Goal: Task Accomplishment & Management: Manage account settings

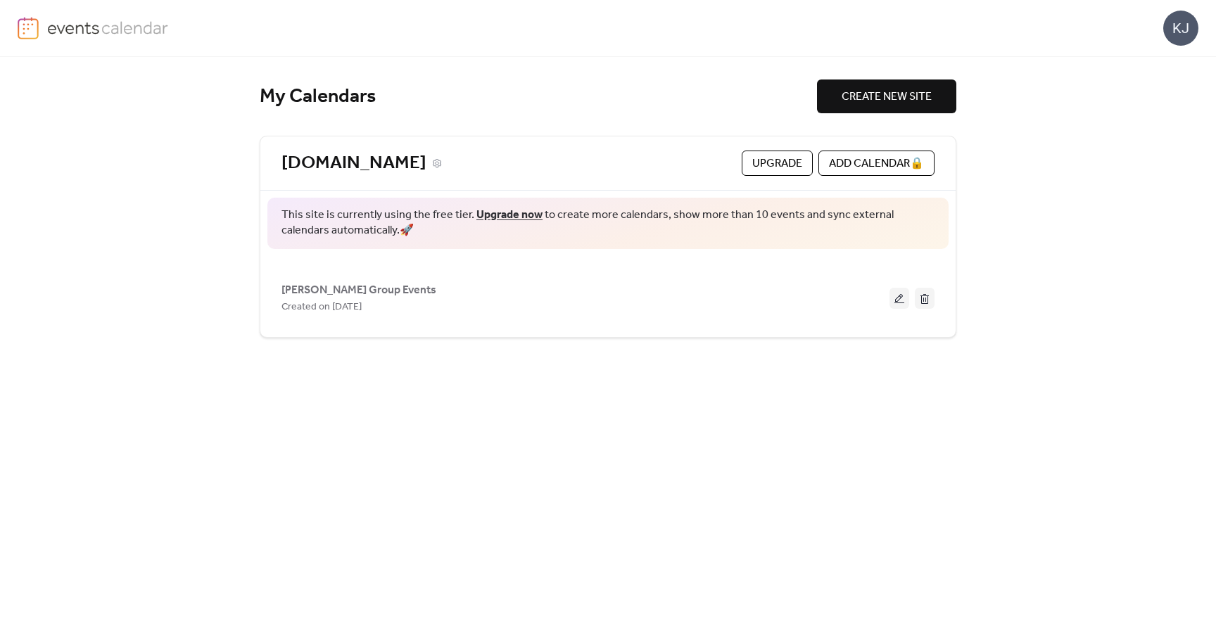
click at [389, 165] on link "[DOMAIN_NAME]" at bounding box center [353, 163] width 145 height 23
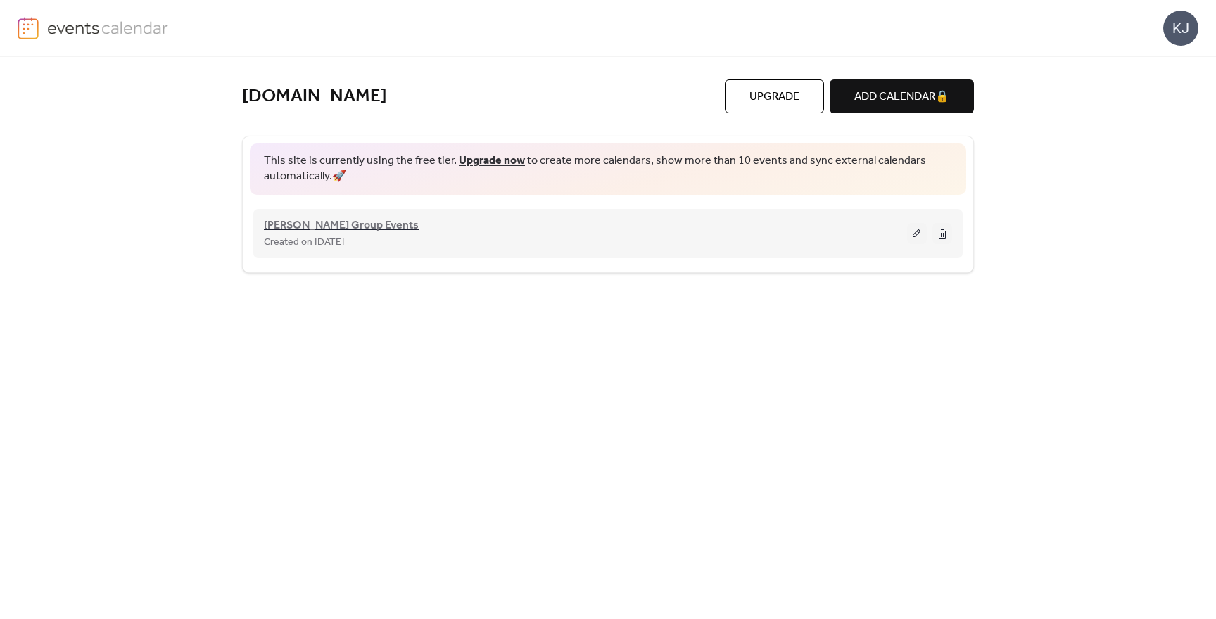
click at [345, 224] on span "[PERSON_NAME] Group Events" at bounding box center [341, 225] width 155 height 17
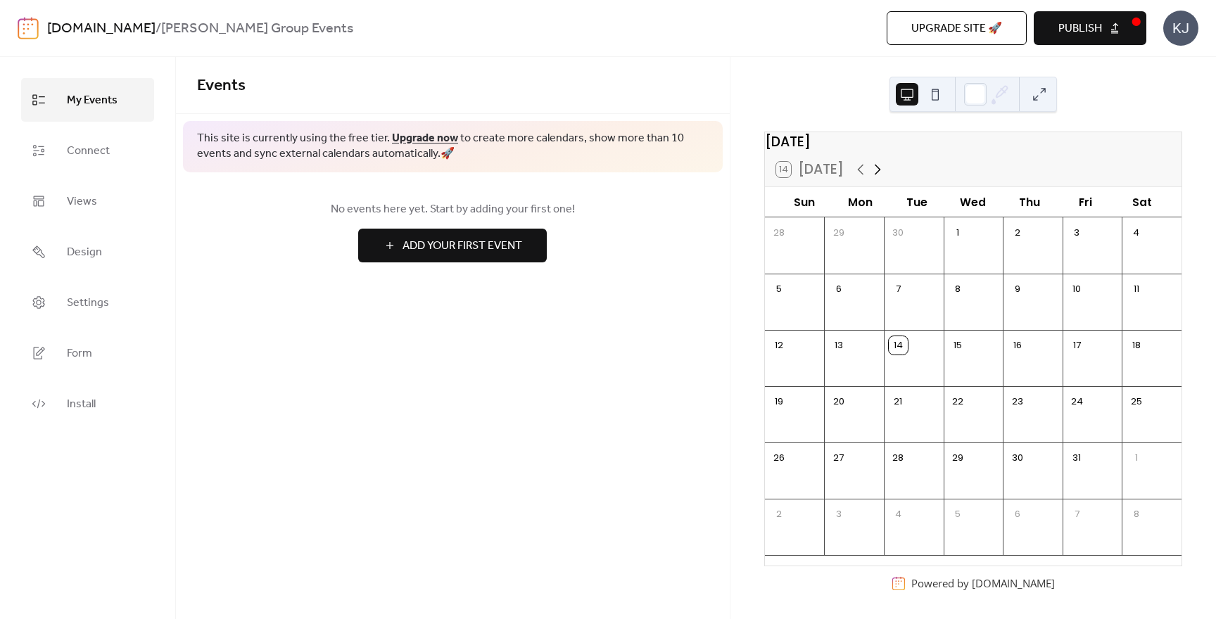
click at [873, 173] on icon at bounding box center [877, 169] width 17 height 17
click at [859, 178] on icon at bounding box center [860, 169] width 17 height 17
click at [98, 152] on span "Connect" at bounding box center [88, 151] width 43 height 23
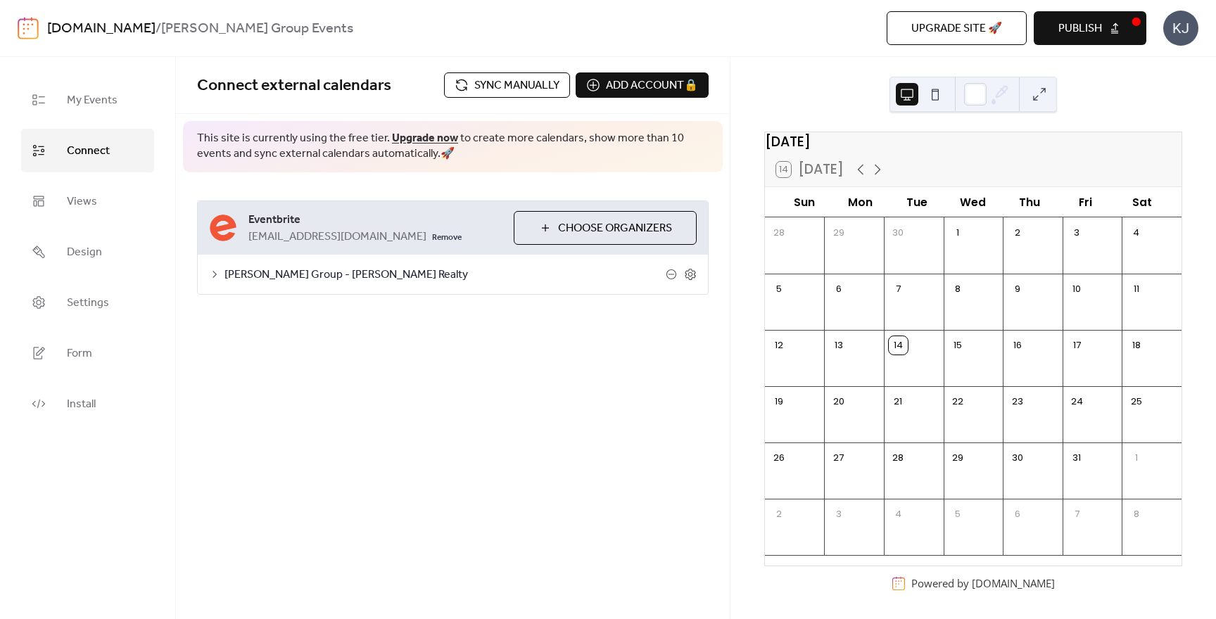
click at [319, 279] on span "[PERSON_NAME] Group - [PERSON_NAME] Realty" at bounding box center [444, 275] width 441 height 17
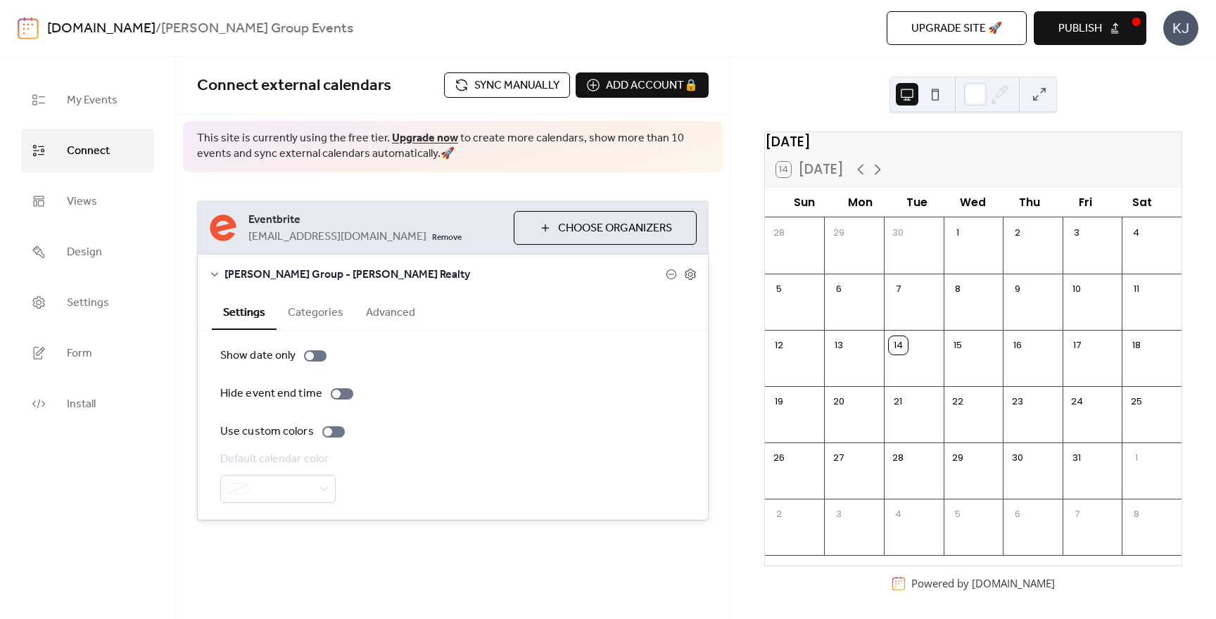
click at [318, 311] on button "Categories" at bounding box center [315, 311] width 78 height 34
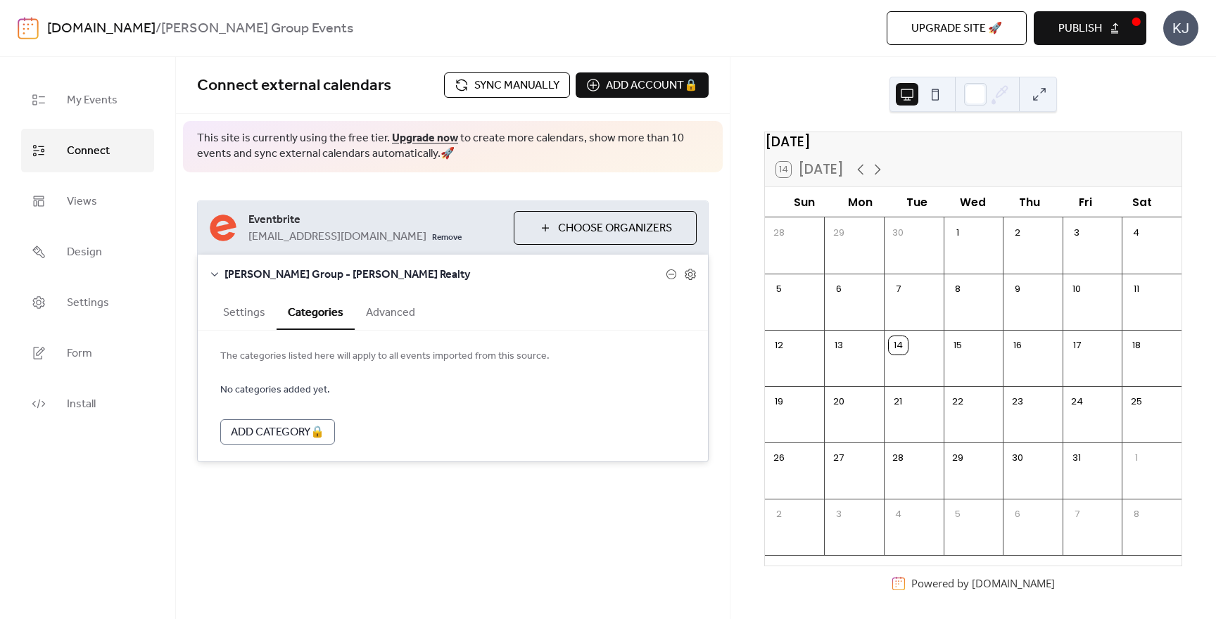
click at [390, 313] on button "Advanced" at bounding box center [391, 311] width 72 height 34
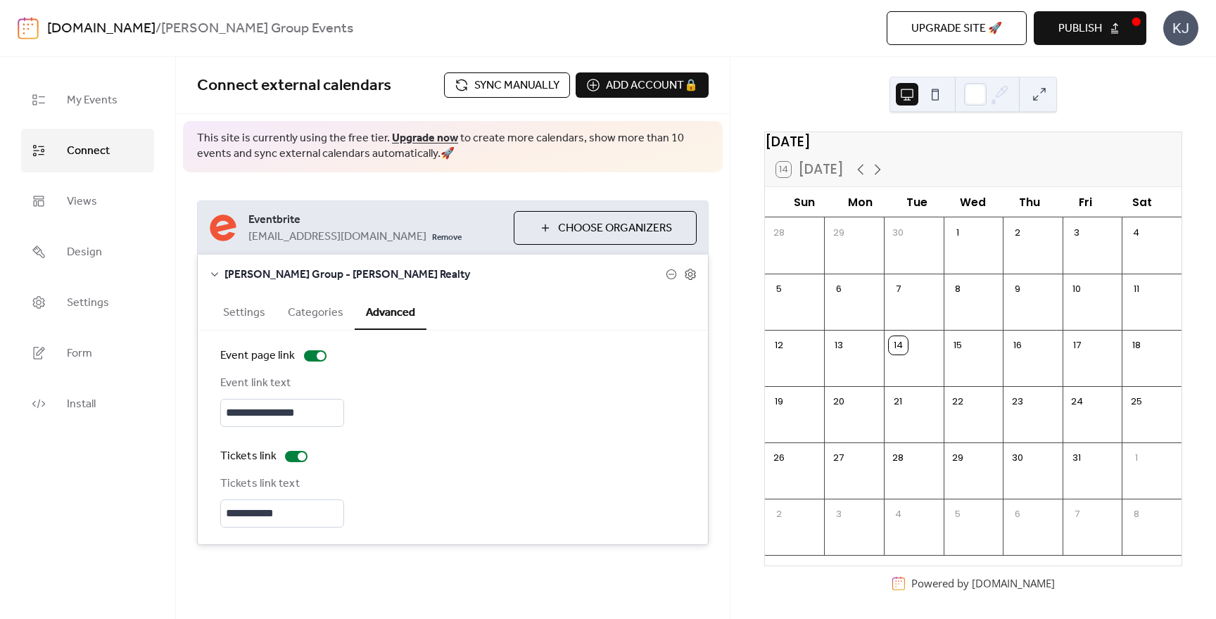
click at [249, 305] on button "Settings" at bounding box center [244, 311] width 65 height 34
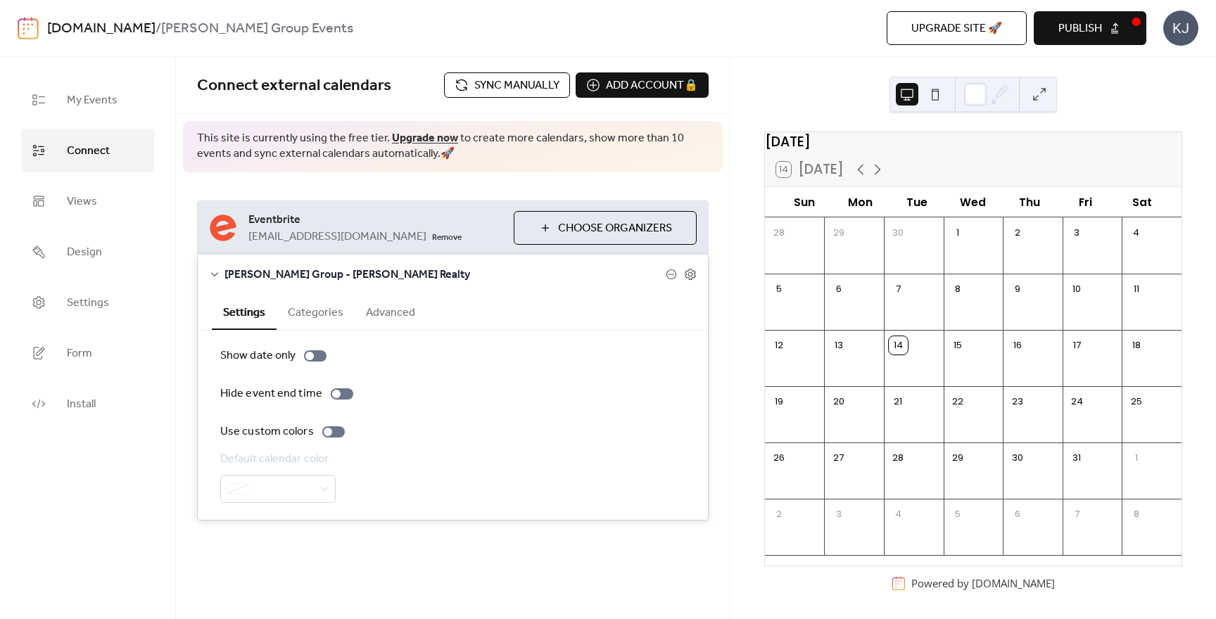
click at [592, 234] on span "Choose Organizers" at bounding box center [615, 228] width 114 height 17
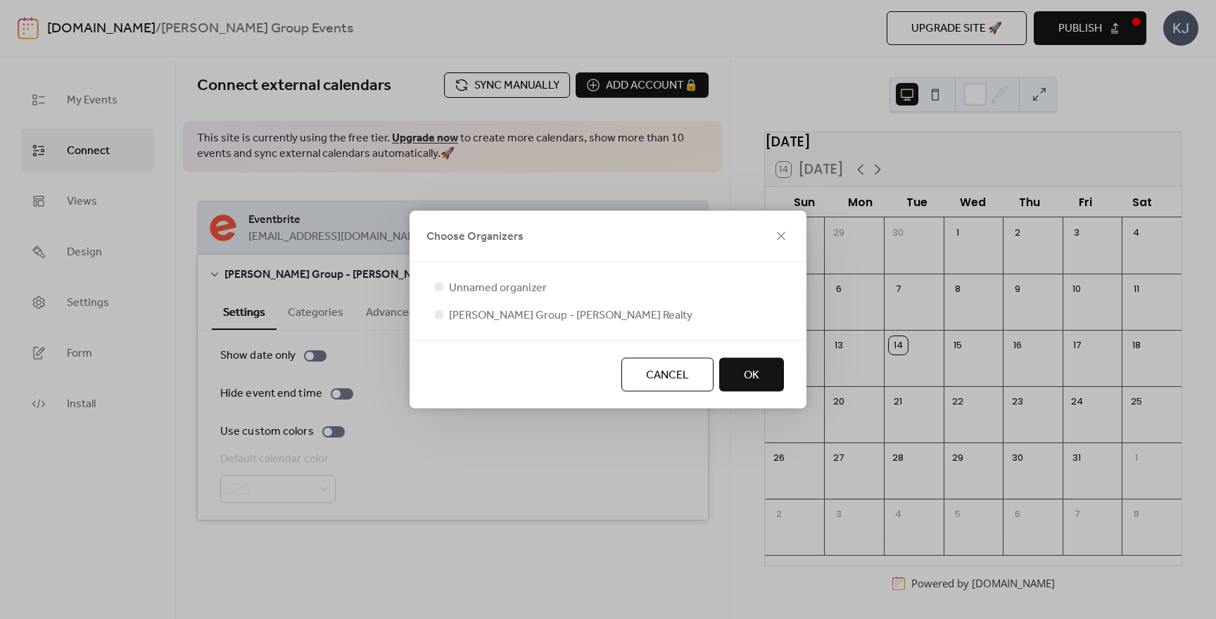
click at [439, 288] on div at bounding box center [439, 287] width 8 height 8
click at [481, 290] on span "Unnamed organizer" at bounding box center [498, 288] width 98 height 17
click at [438, 283] on div at bounding box center [439, 287] width 8 height 8
click at [440, 314] on icon at bounding box center [439, 314] width 5 height 4
click at [439, 288] on div at bounding box center [439, 287] width 8 height 8
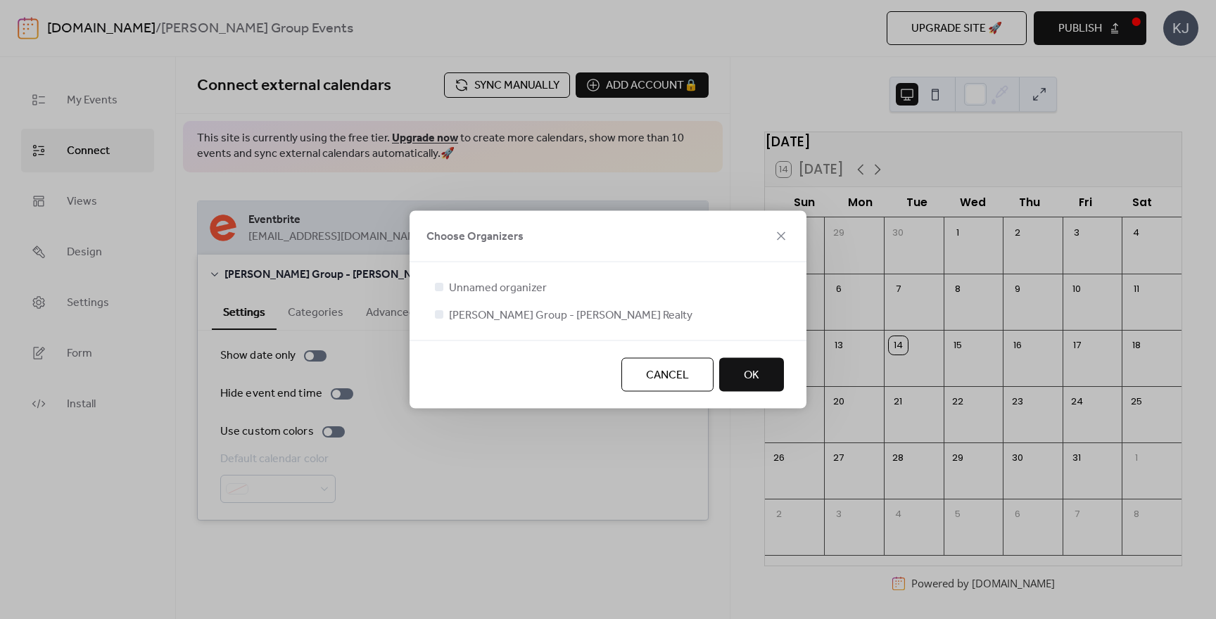
click at [442, 317] on div at bounding box center [439, 314] width 8 height 8
click at [440, 313] on div at bounding box center [439, 314] width 8 height 8
click at [438, 287] on icon at bounding box center [439, 287] width 5 height 4
click at [438, 314] on div at bounding box center [439, 314] width 8 height 8
click at [763, 374] on button "OK" at bounding box center [751, 375] width 65 height 34
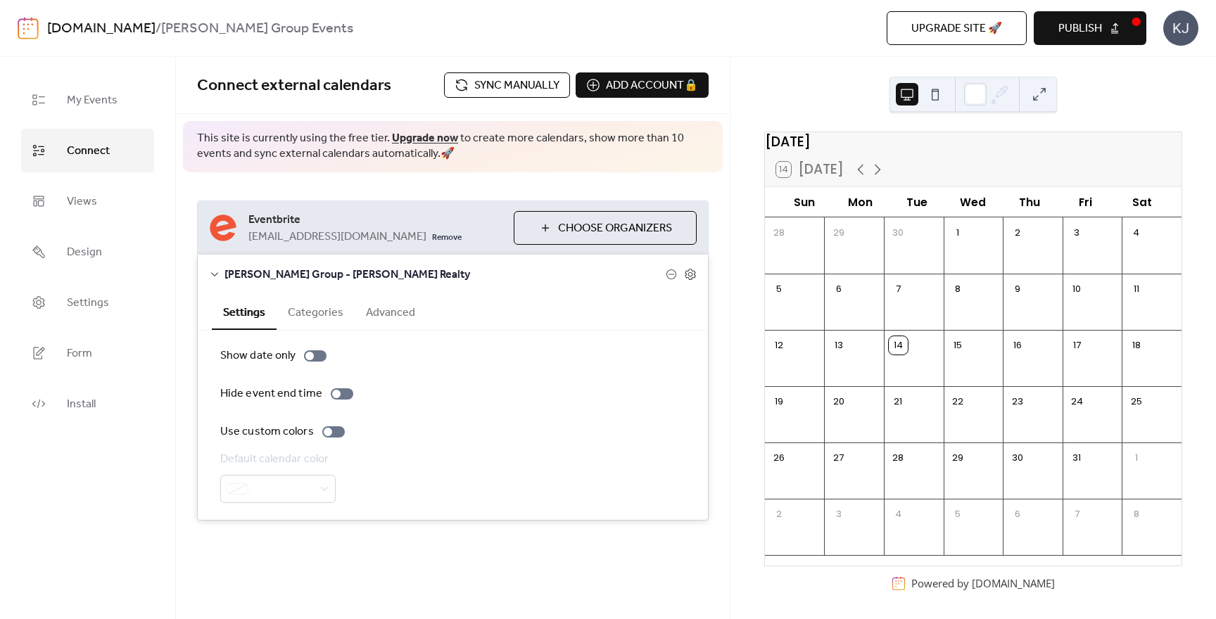
click at [527, 94] on span "Sync manually" at bounding box center [516, 85] width 85 height 17
click at [874, 178] on icon at bounding box center [877, 169] width 17 height 17
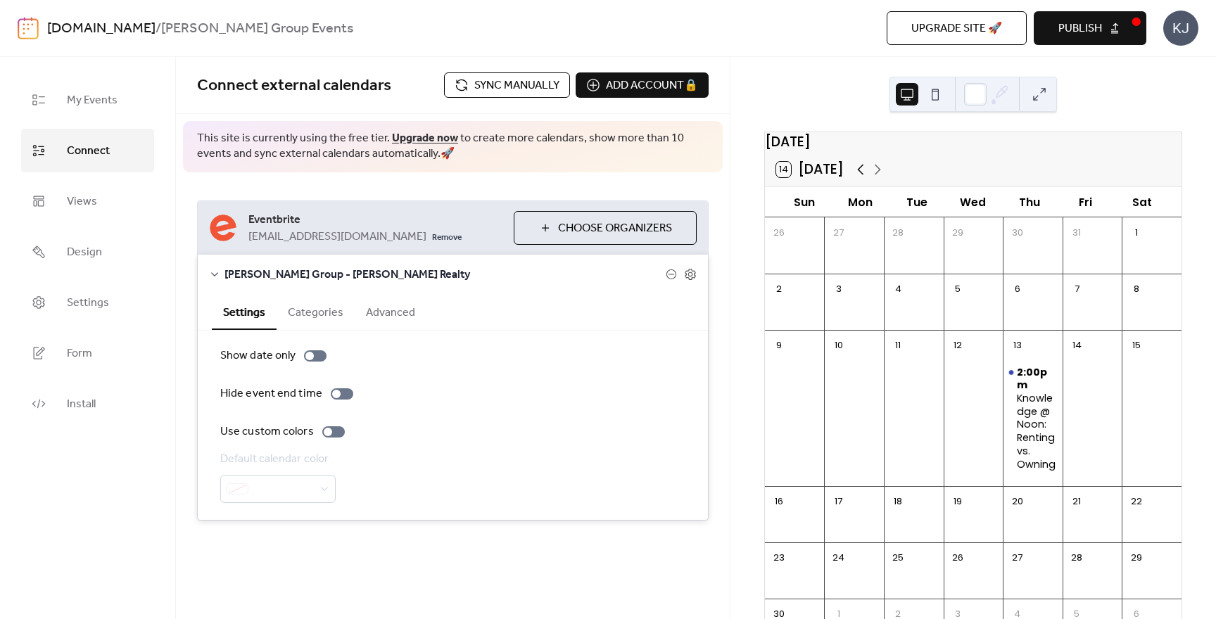
click at [860, 177] on icon at bounding box center [860, 169] width 17 height 17
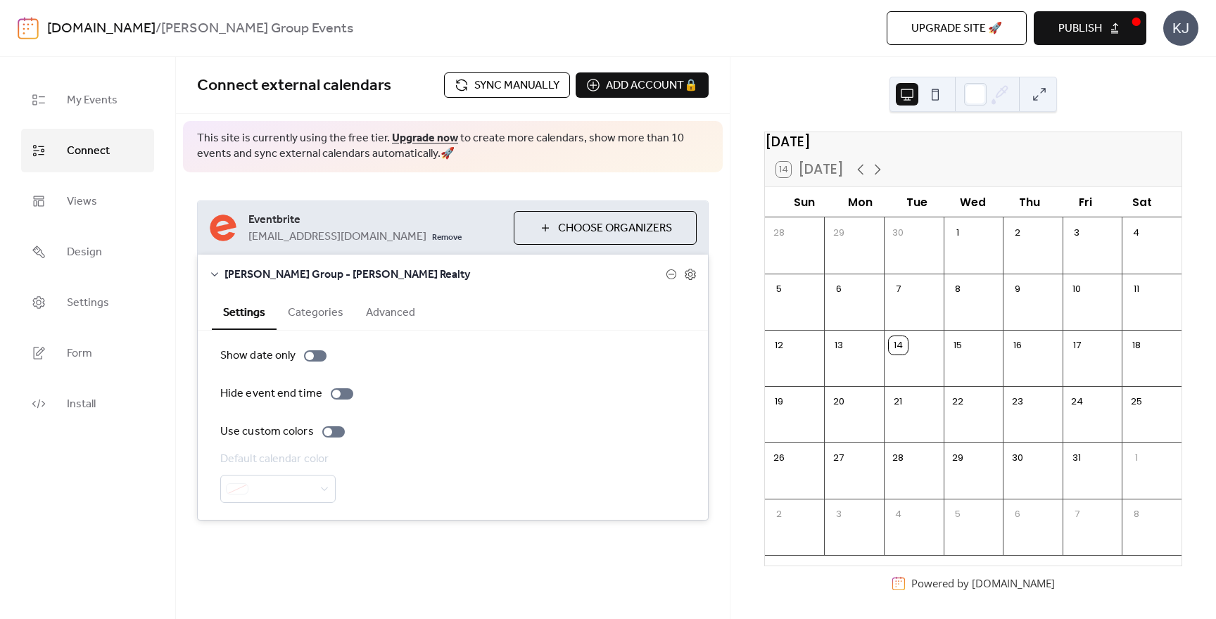
click at [1107, 30] on button "Publish" at bounding box center [1090, 28] width 113 height 34
click at [101, 98] on span "My Events" at bounding box center [92, 100] width 51 height 23
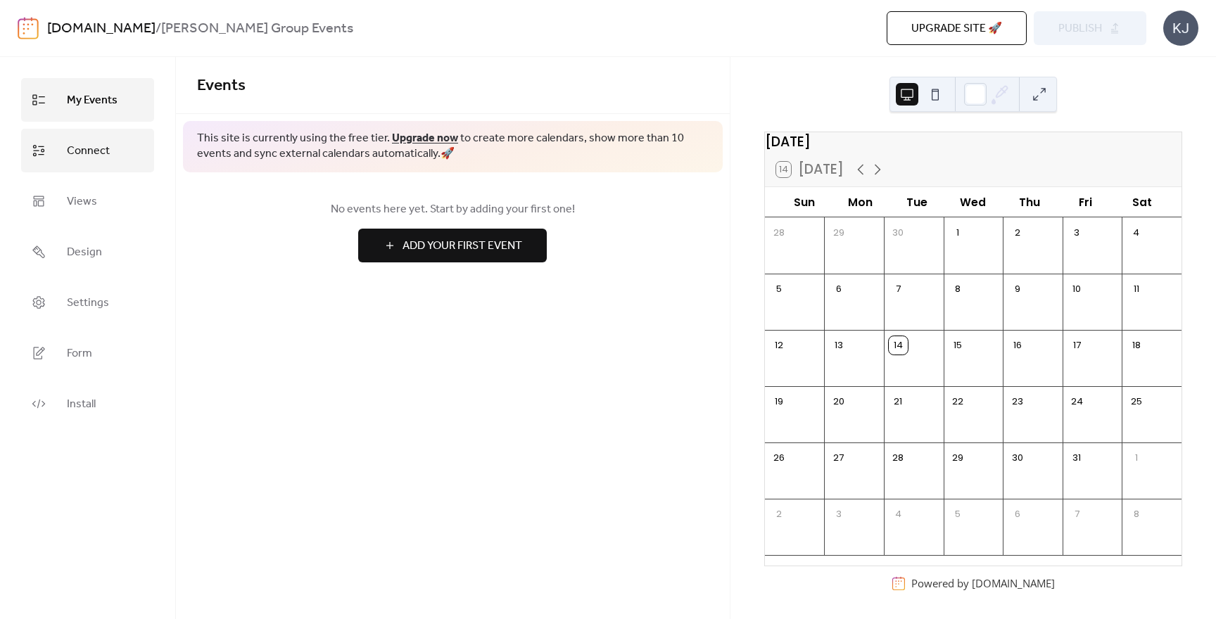
click at [91, 148] on span "Connect" at bounding box center [88, 151] width 43 height 23
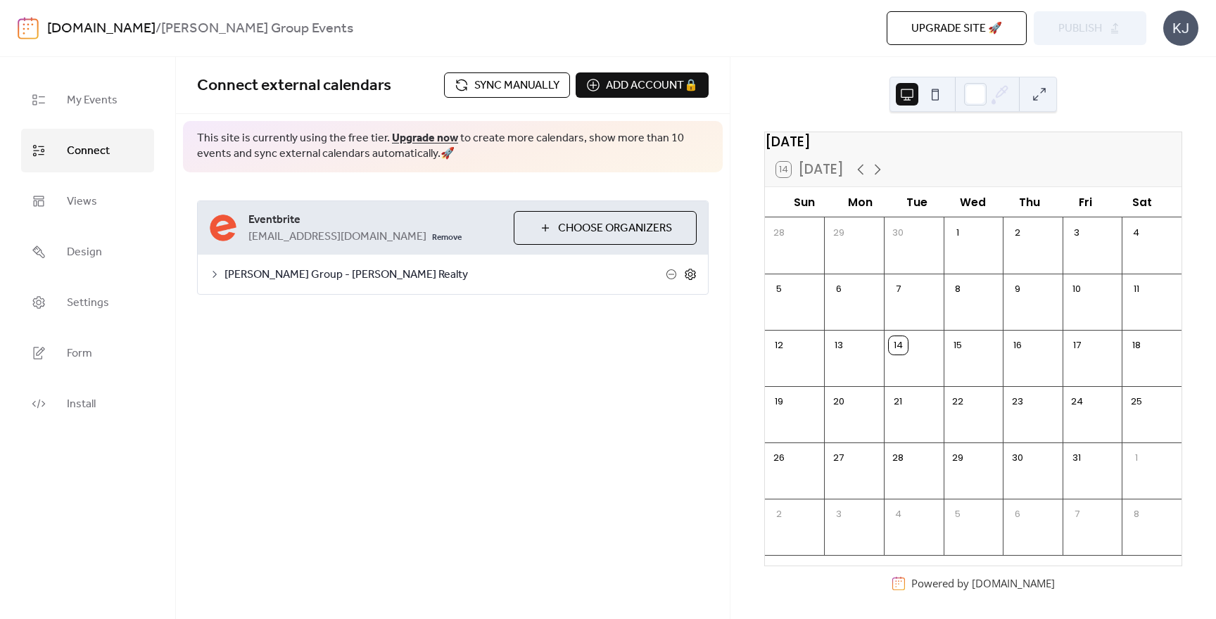
click at [691, 274] on icon at bounding box center [690, 274] width 13 height 13
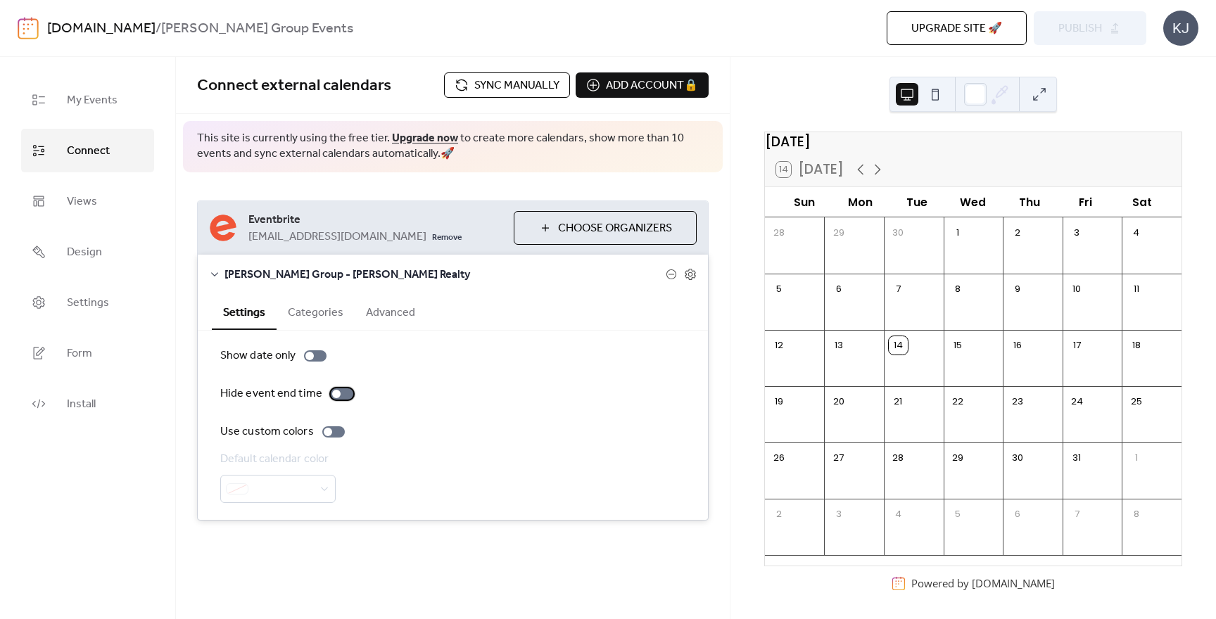
click at [343, 395] on div at bounding box center [342, 393] width 23 height 11
click at [878, 178] on icon at bounding box center [877, 169] width 17 height 17
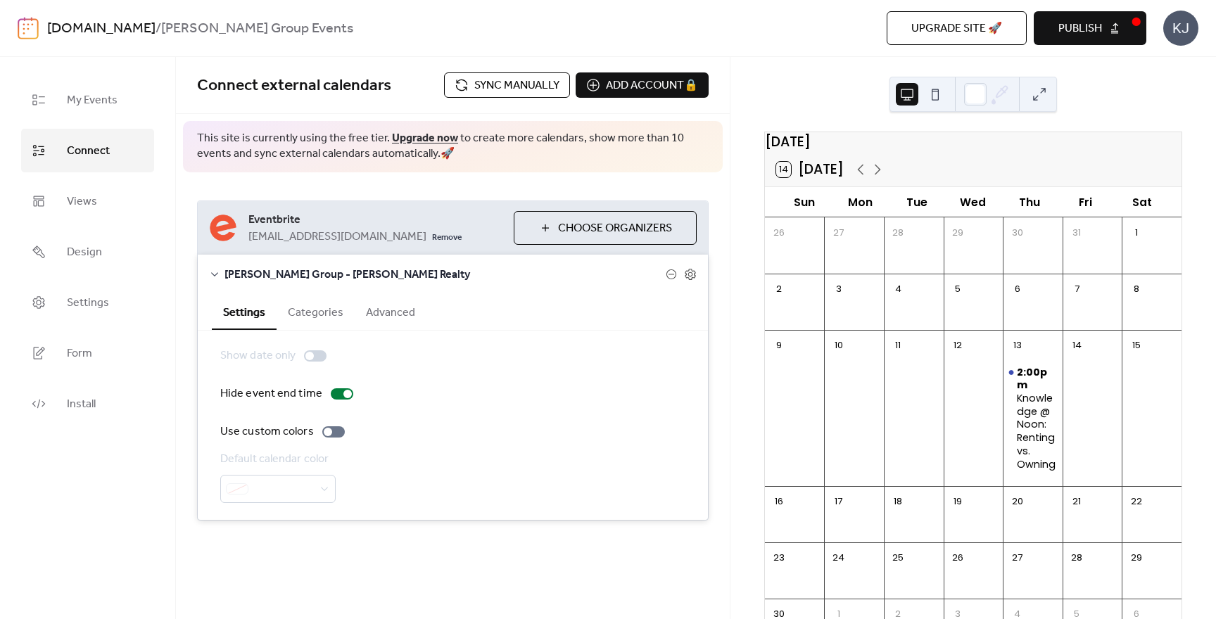
click at [1080, 34] on span "Publish" at bounding box center [1080, 28] width 44 height 17
click at [64, 212] on link "Views" at bounding box center [87, 201] width 133 height 44
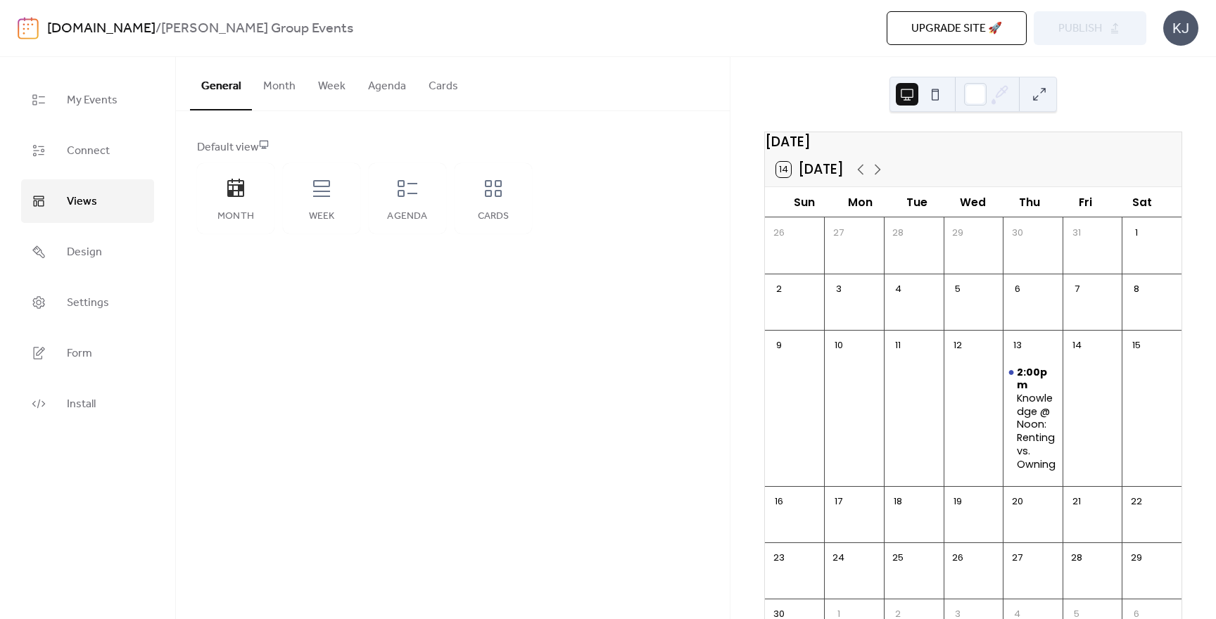
click at [279, 84] on button "Month" at bounding box center [279, 83] width 55 height 52
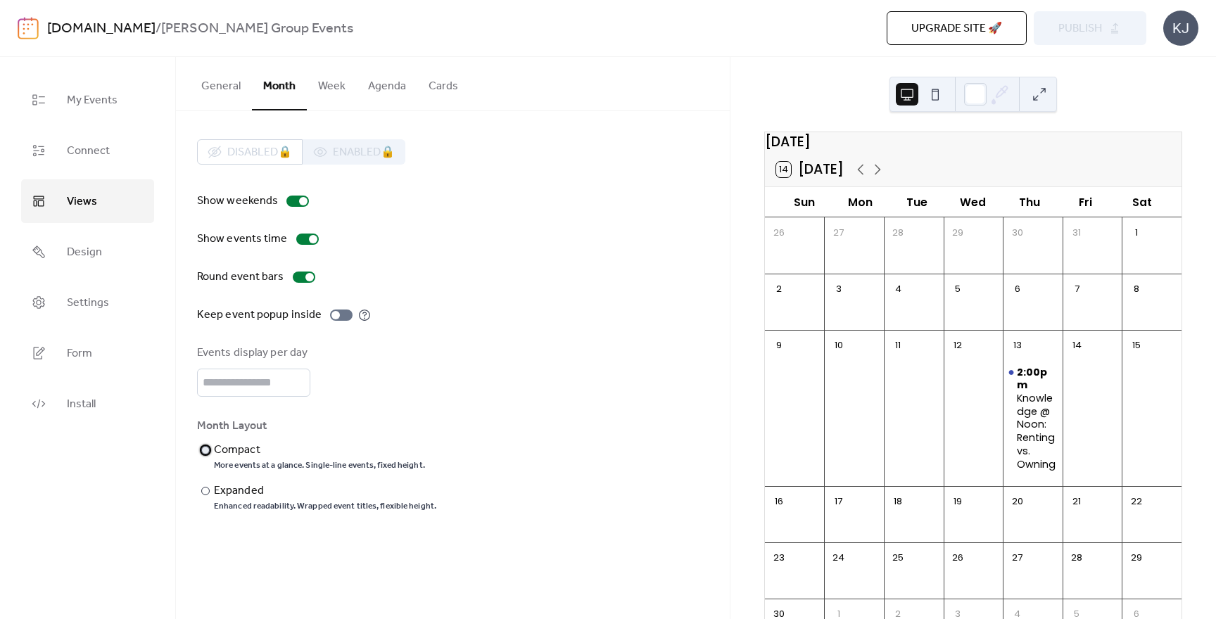
click at [205, 452] on div at bounding box center [205, 450] width 8 height 8
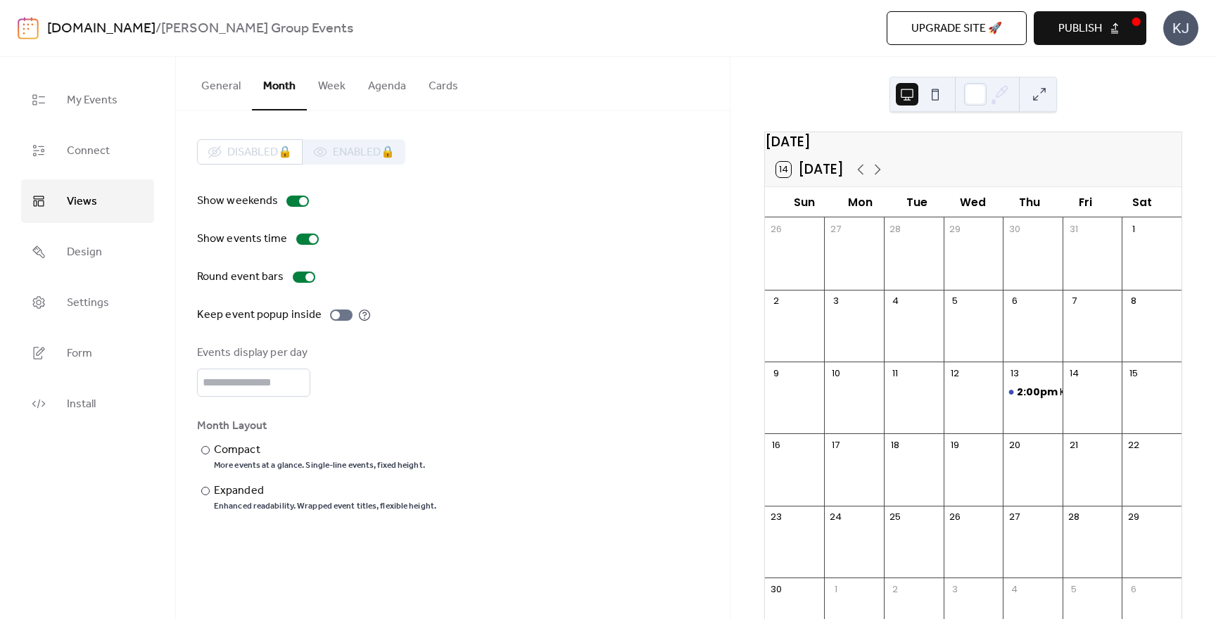
click at [1093, 23] on span "Publish" at bounding box center [1080, 28] width 44 height 17
click at [207, 491] on div at bounding box center [205, 491] width 8 height 8
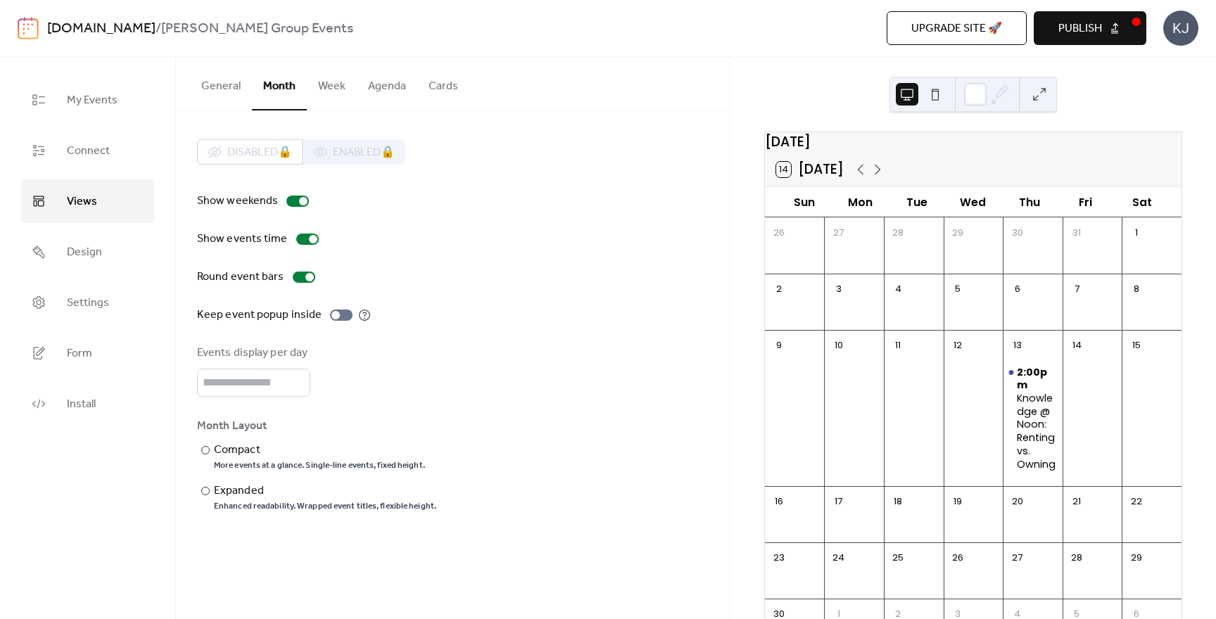
click at [1093, 11] on button "Publish" at bounding box center [1090, 28] width 113 height 34
click at [307, 279] on div at bounding box center [309, 277] width 8 height 8
click at [307, 279] on div at bounding box center [304, 277] width 23 height 11
click at [333, 88] on button "Week" at bounding box center [332, 83] width 50 height 52
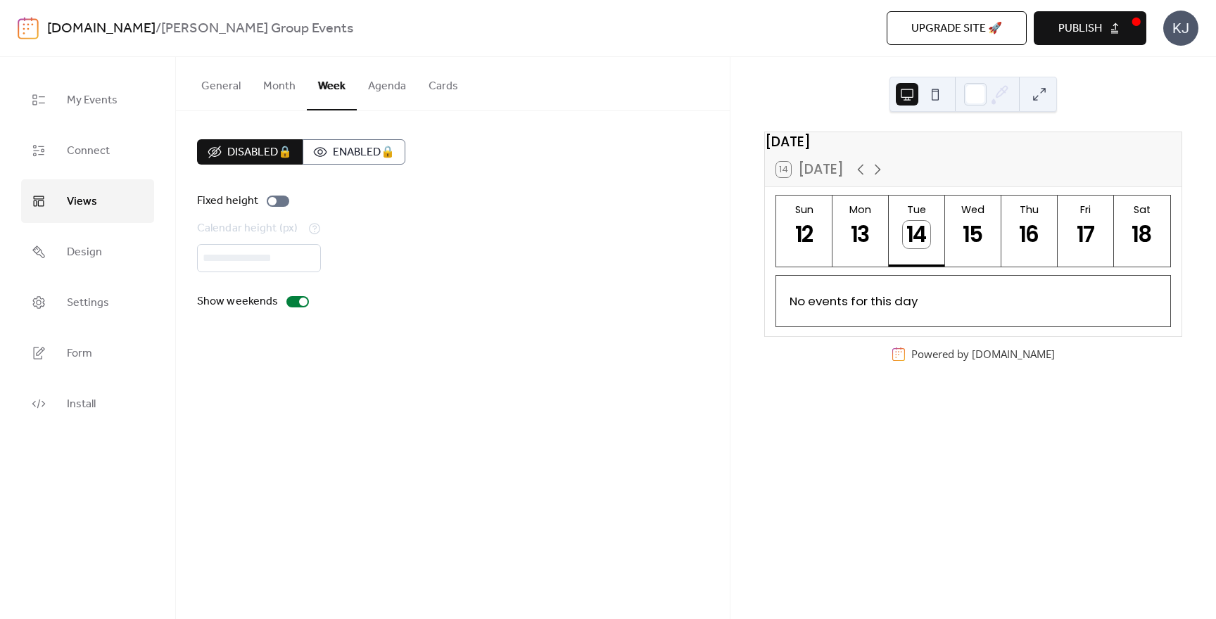
click at [387, 89] on button "Agenda" at bounding box center [387, 83] width 61 height 52
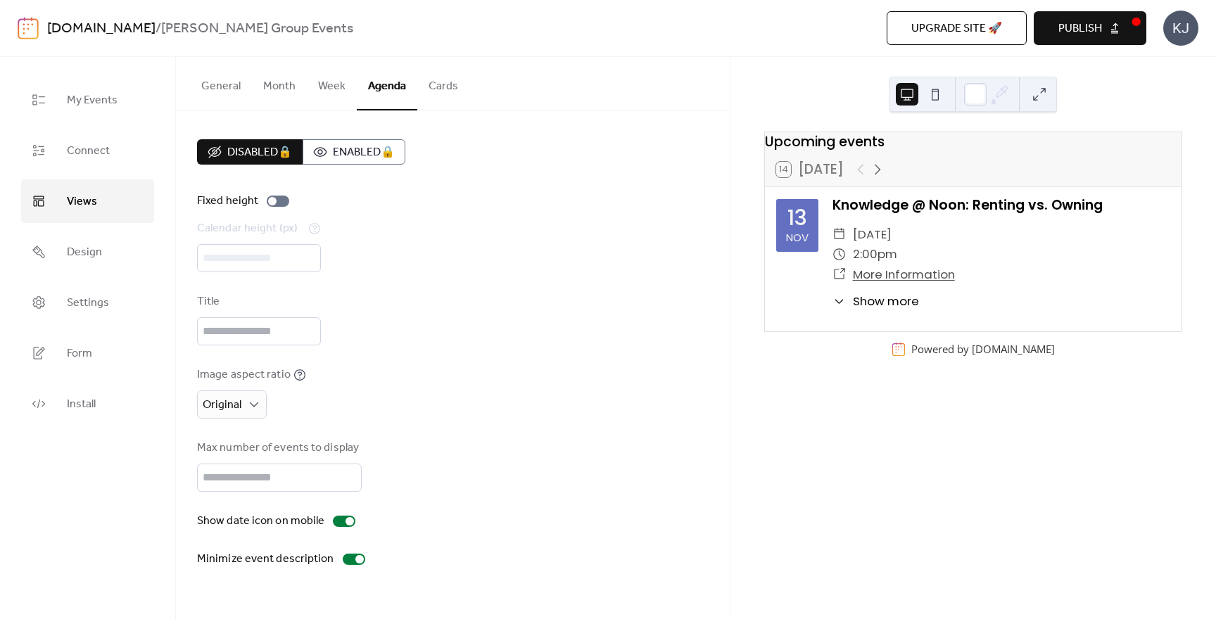
click at [449, 93] on button "Cards" at bounding box center [443, 83] width 52 height 52
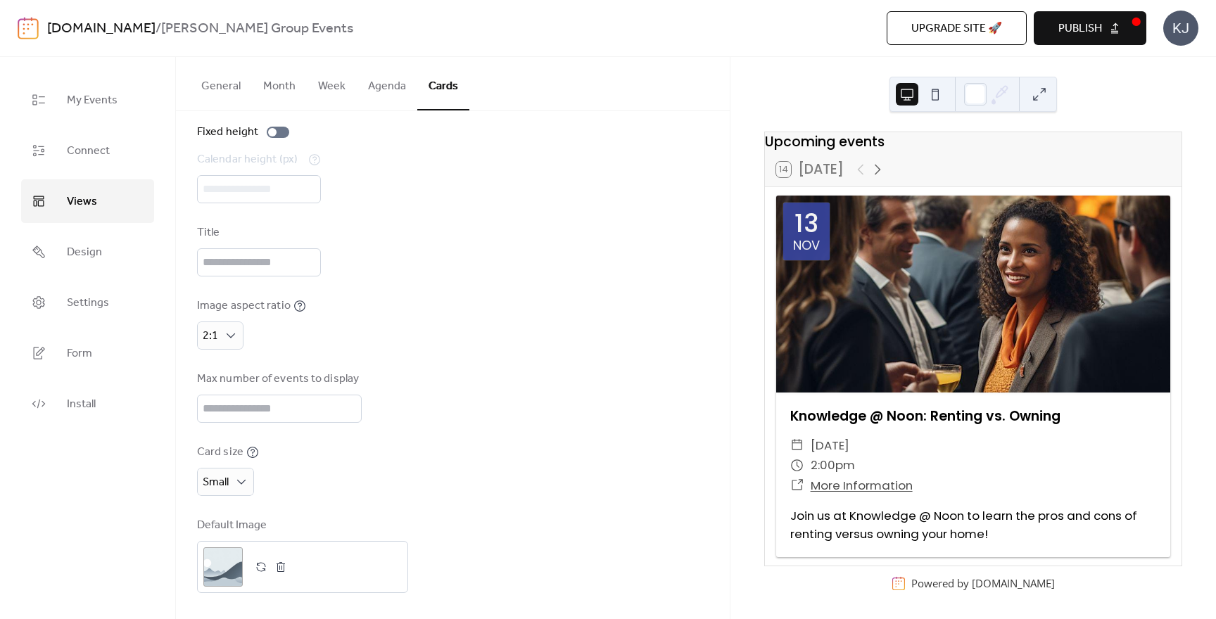
scroll to position [71, 0]
click at [397, 83] on button "Agenda" at bounding box center [387, 83] width 61 height 52
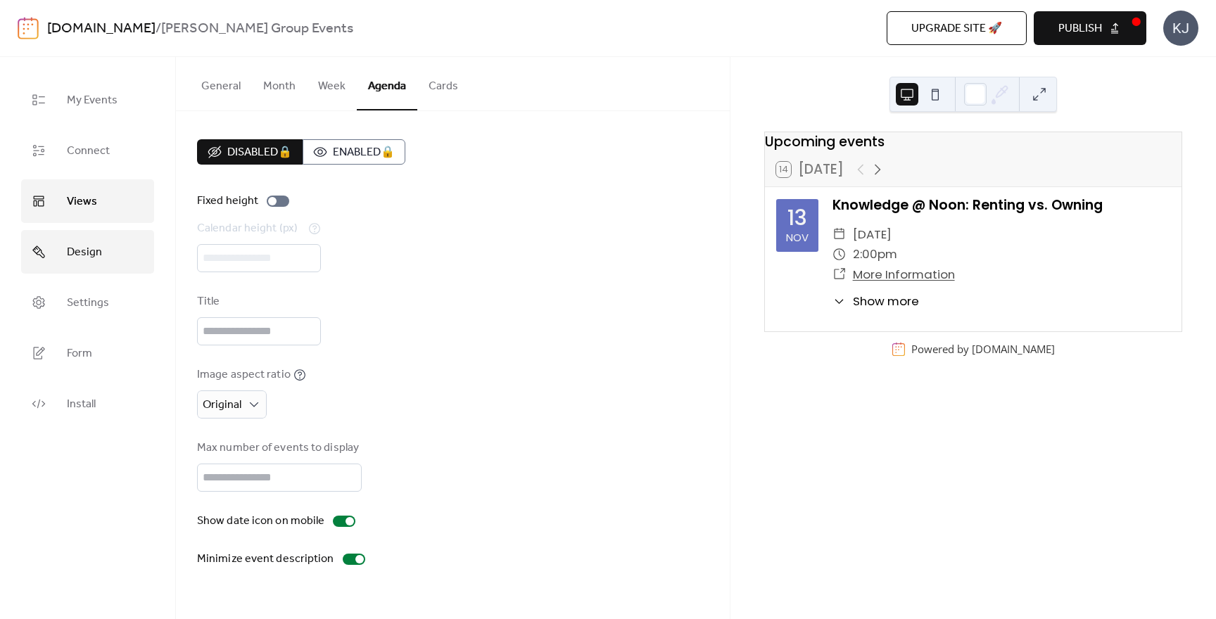
click at [86, 255] on span "Design" at bounding box center [84, 252] width 35 height 23
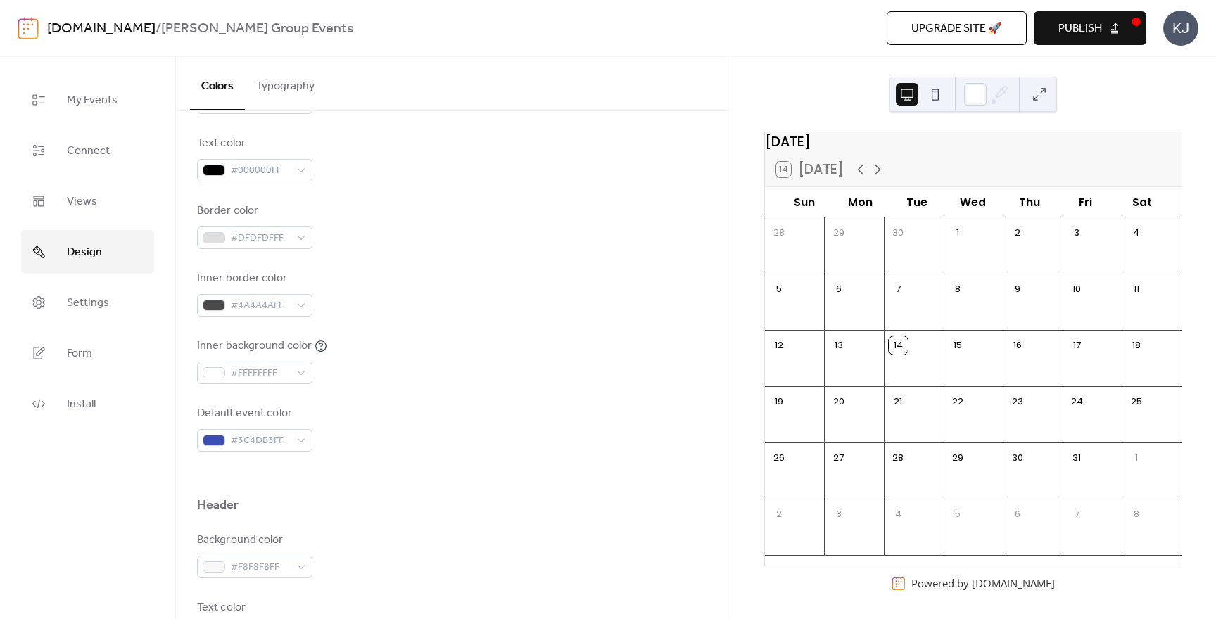
click at [296, 84] on button "Typography" at bounding box center [285, 83] width 81 height 52
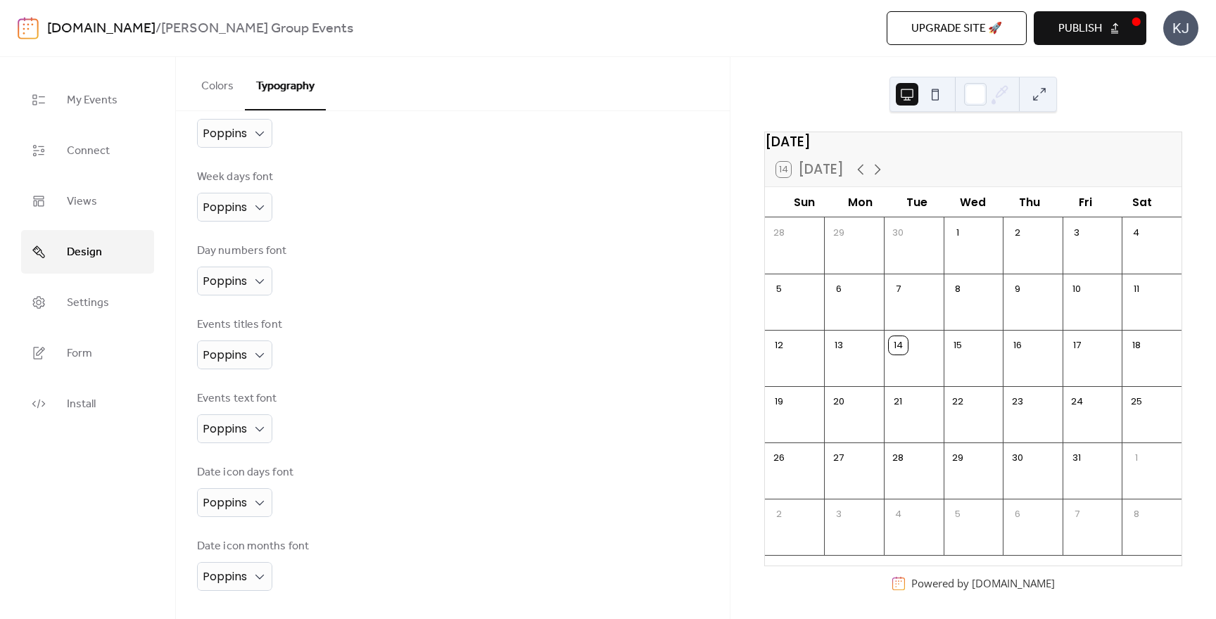
scroll to position [179, 0]
click at [87, 305] on span "Settings" at bounding box center [88, 303] width 42 height 23
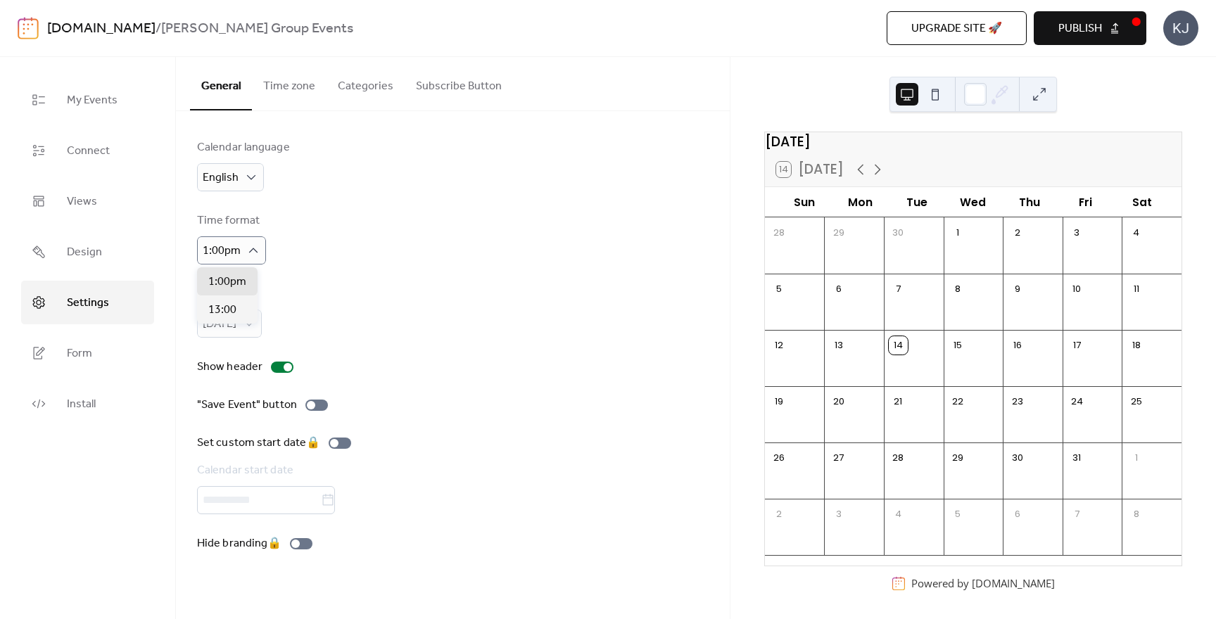
click at [381, 246] on div "Time format 1:00pm" at bounding box center [452, 238] width 511 height 52
click at [384, 278] on div "Calendar language English Time format 1:00pm Week start [DATE] Show header "Sav…" at bounding box center [452, 345] width 511 height 413
click at [294, 89] on button "Time zone" at bounding box center [289, 83] width 75 height 52
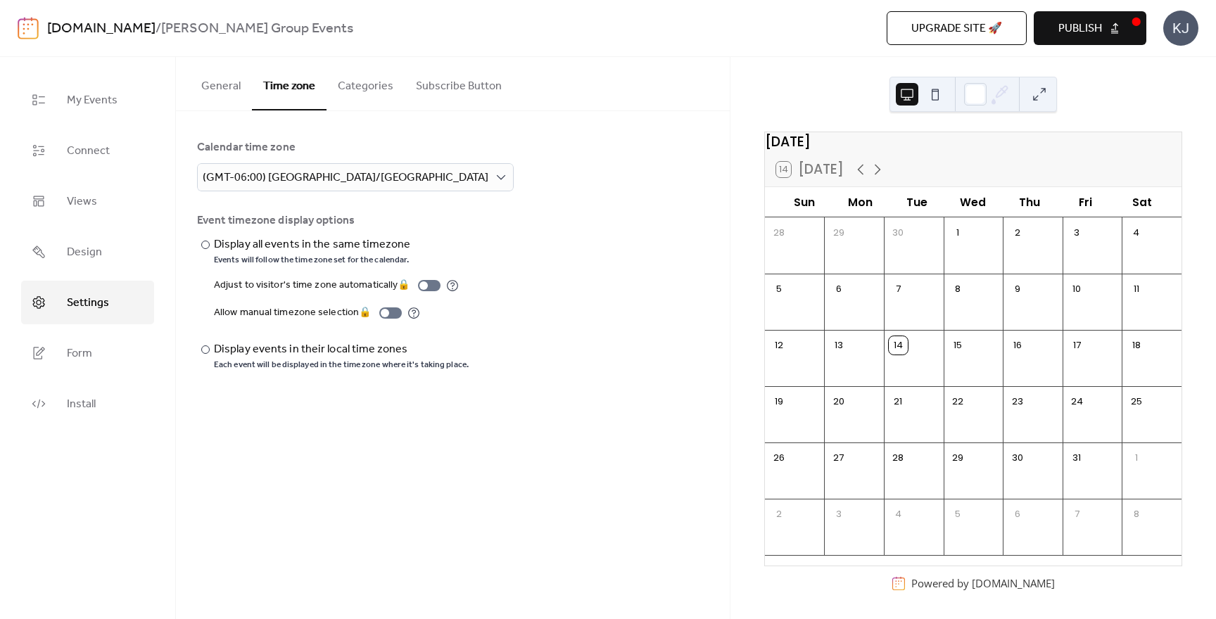
click at [362, 87] on button "Categories" at bounding box center [365, 83] width 78 height 52
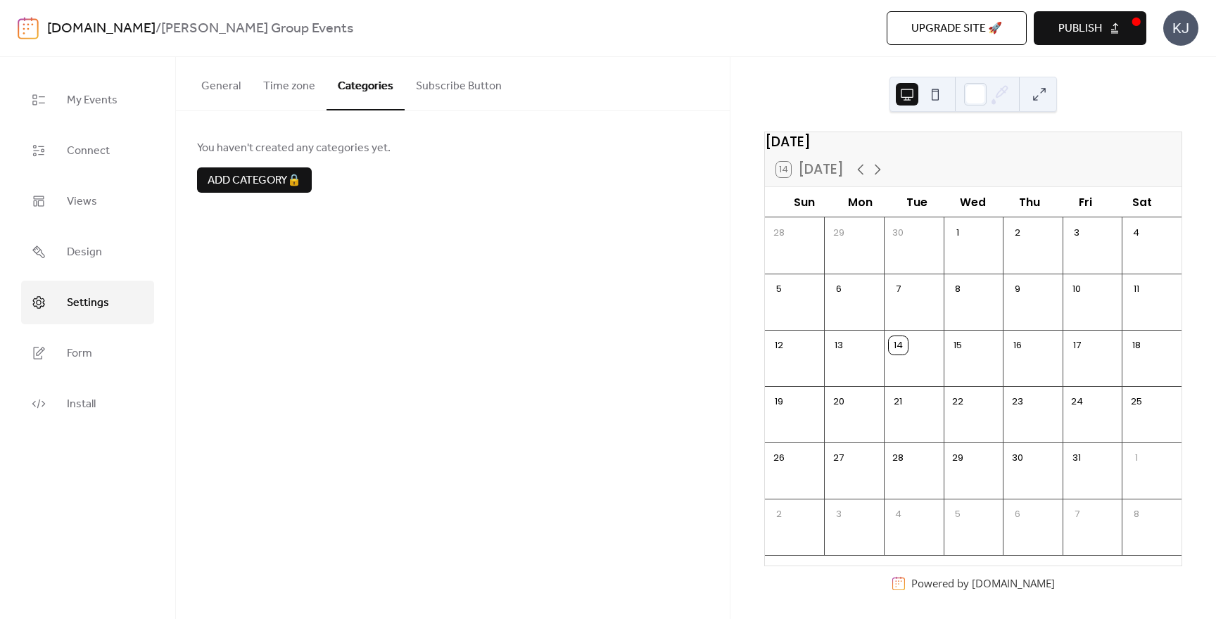
click at [474, 84] on button "Subscribe Button" at bounding box center [459, 83] width 108 height 52
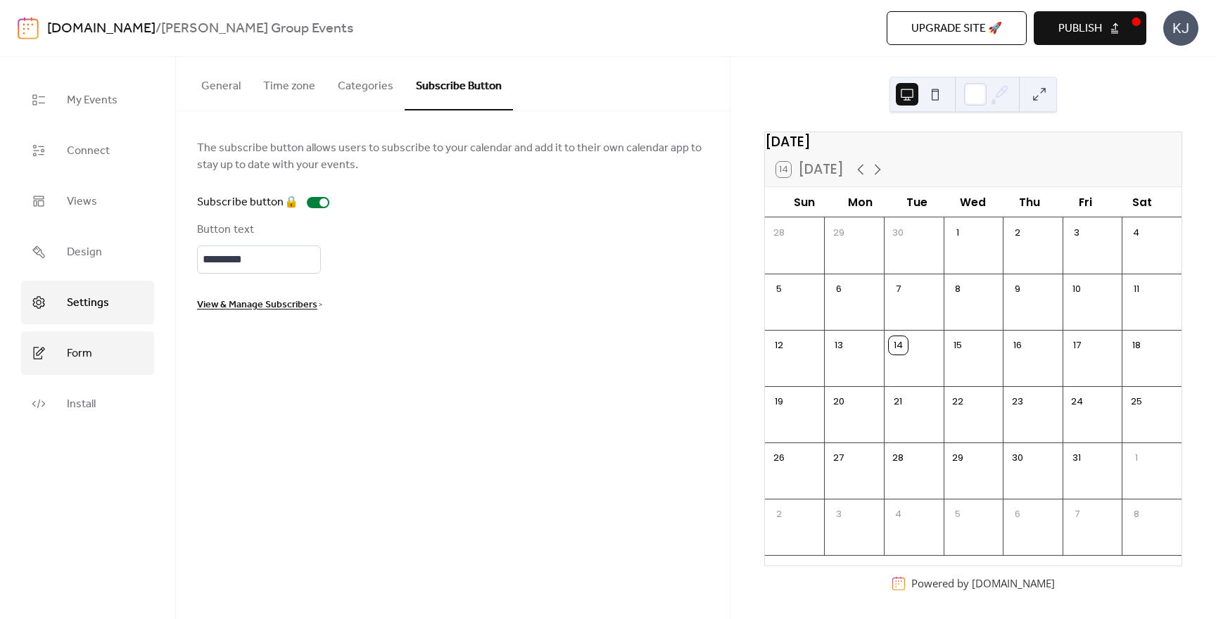
click at [87, 358] on span "Form" at bounding box center [79, 354] width 25 height 23
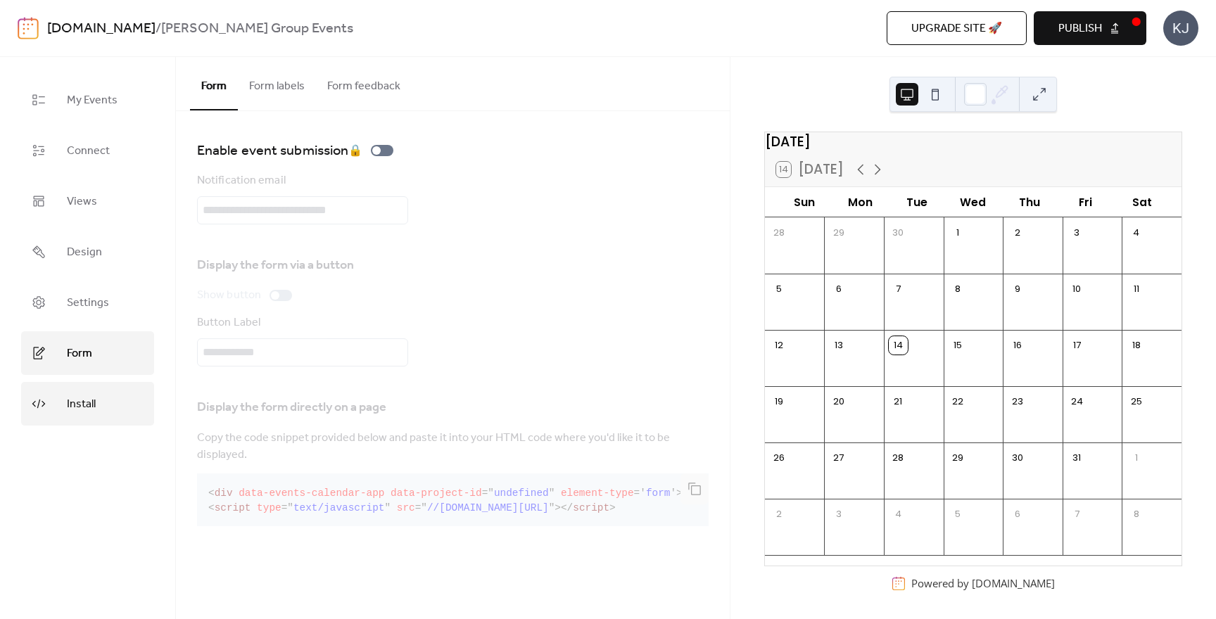
click at [100, 424] on link "Install" at bounding box center [87, 404] width 133 height 44
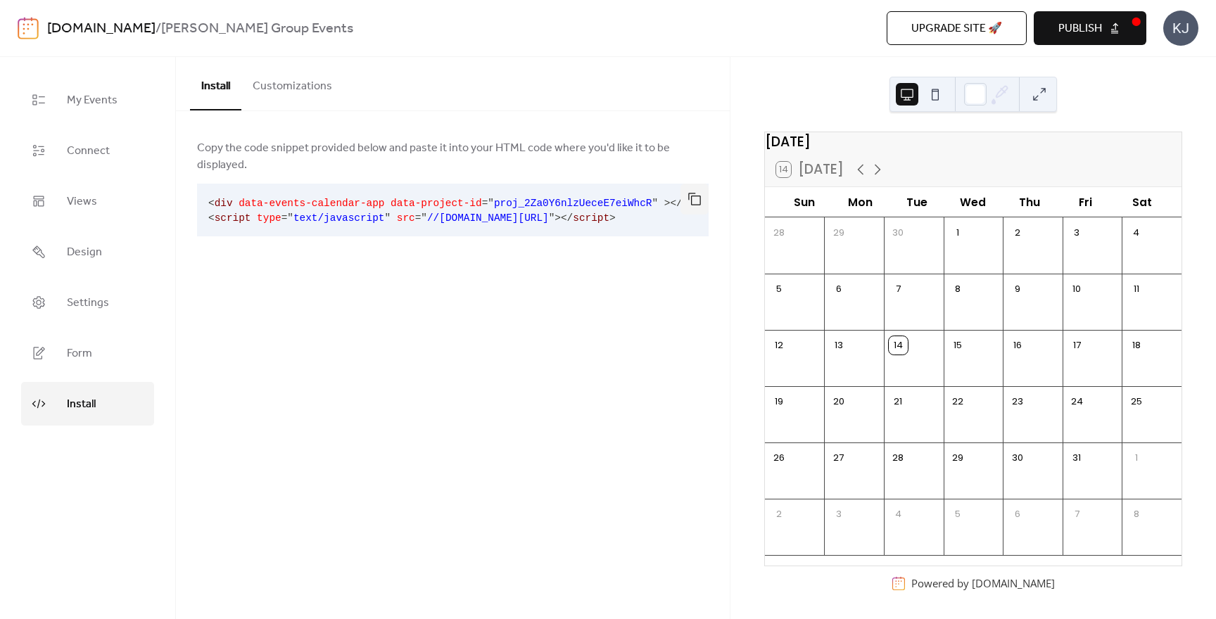
click at [1084, 29] on span "Publish" at bounding box center [1080, 28] width 44 height 17
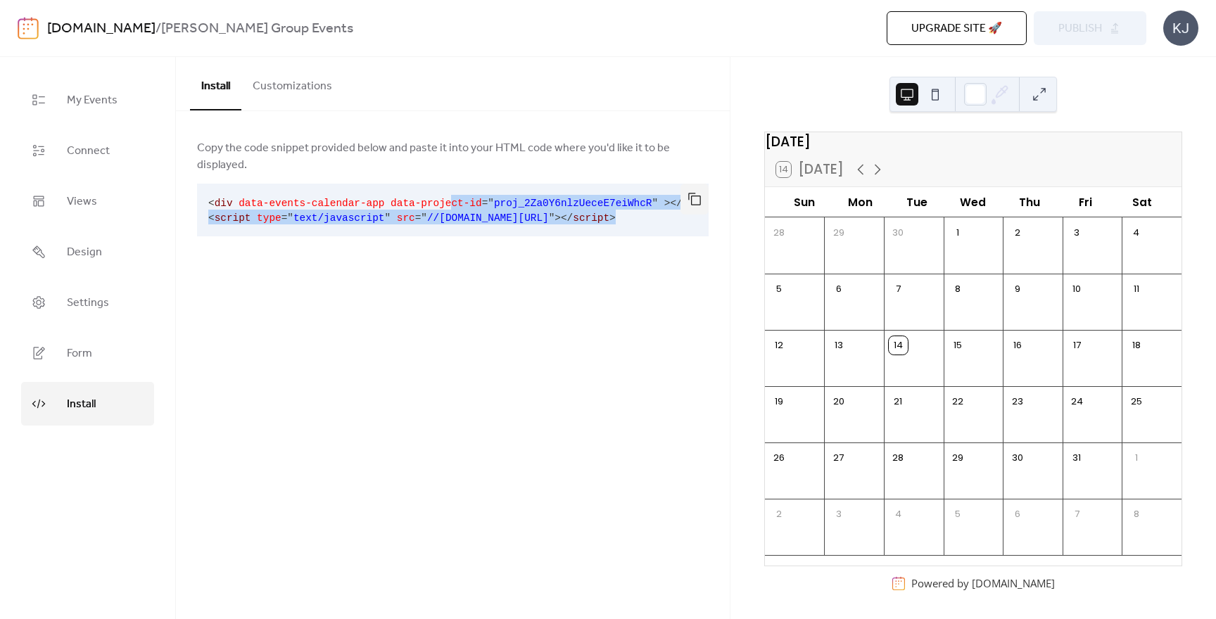
scroll to position [0, 32]
drag, startPoint x: 449, startPoint y: 189, endPoint x: 724, endPoint y: 219, distance: 276.7
click at [724, 219] on div "Copy the code snippet provided below and paste it into your HTML code where you…" at bounding box center [453, 199] width 554 height 176
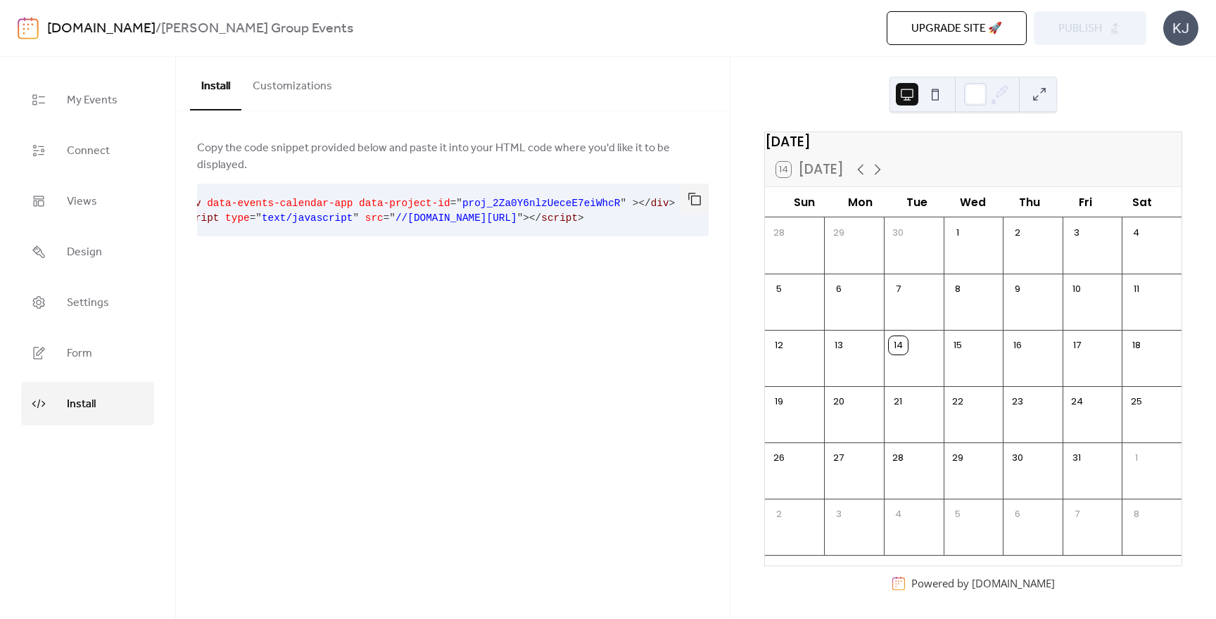
click at [578, 276] on div "Install Customizations Copy the code snippet provided below and paste it into y…" at bounding box center [453, 338] width 554 height 562
drag, startPoint x: 580, startPoint y: 198, endPoint x: 157, endPoint y: 201, distance: 423.5
click at [157, 201] on div "My Events Connect Views Design Settings Form Install Install Install Customizat…" at bounding box center [608, 338] width 1216 height 562
click at [369, 294] on div "Install Customizations Copy the code snippet provided below and paste it into y…" at bounding box center [453, 338] width 554 height 562
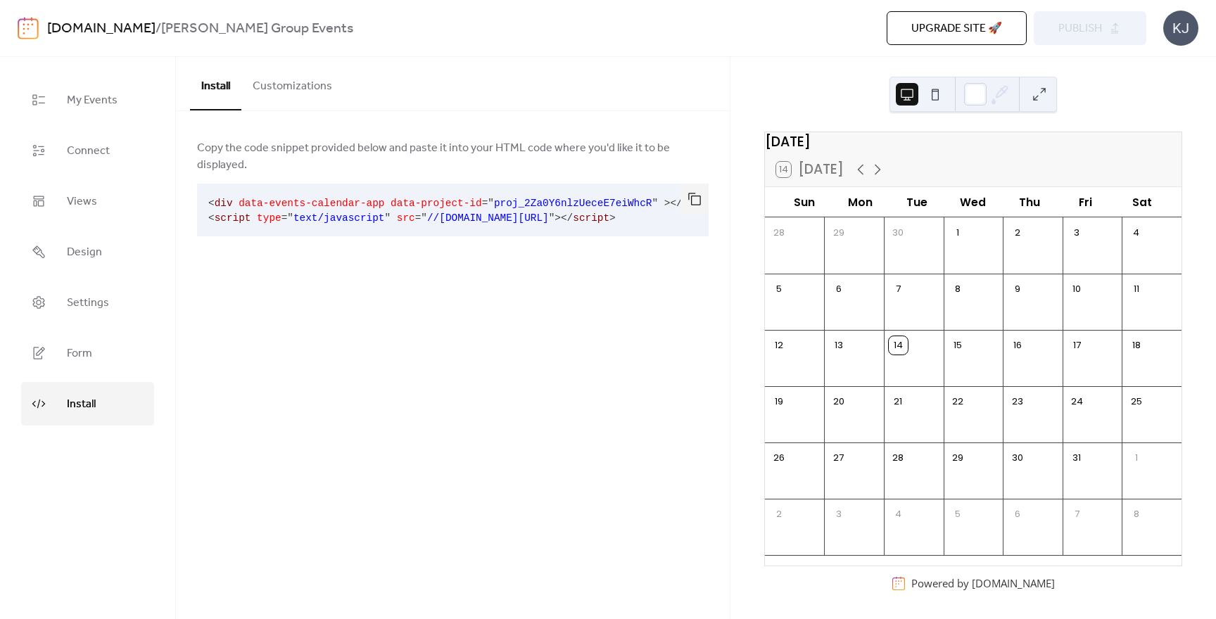
click at [291, 85] on button "Customizations" at bounding box center [292, 83] width 102 height 52
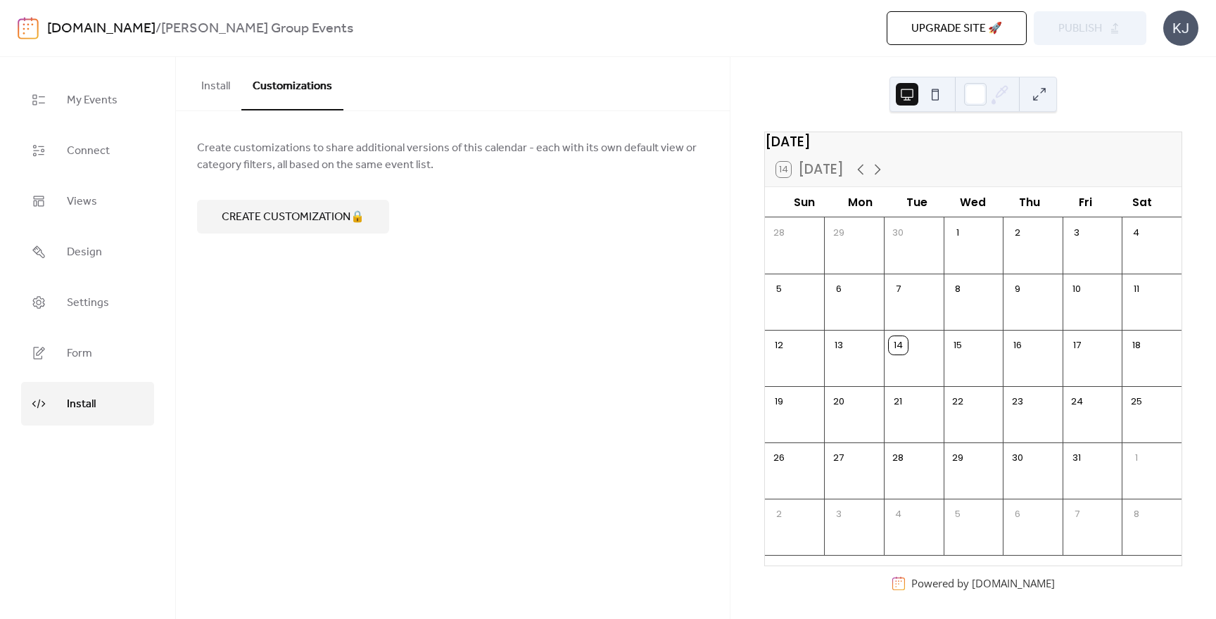
click at [212, 82] on button "Install" at bounding box center [215, 83] width 51 height 52
